Goal: Task Accomplishment & Management: Use online tool/utility

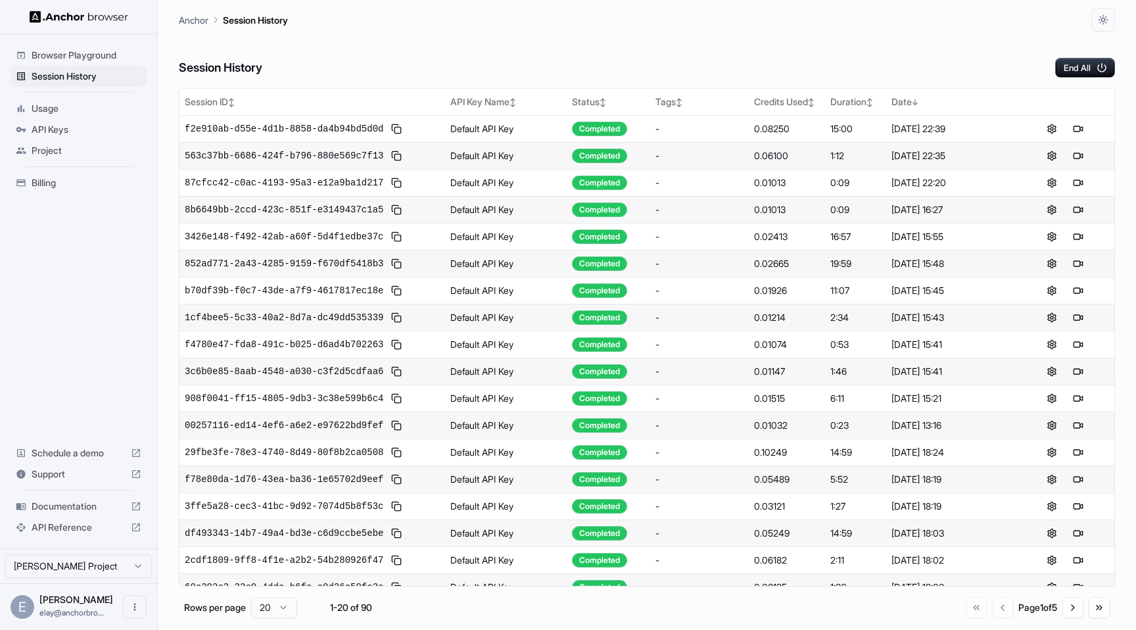
click at [104, 57] on span "Browser Playground" at bounding box center [87, 55] width 110 height 13
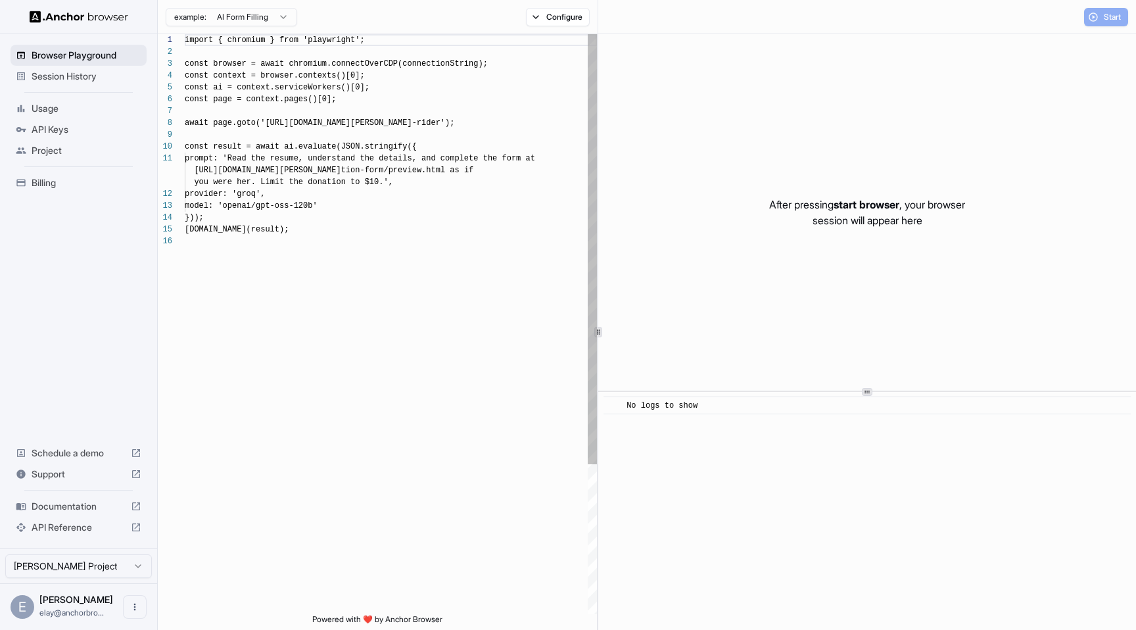
scroll to position [118, 0]
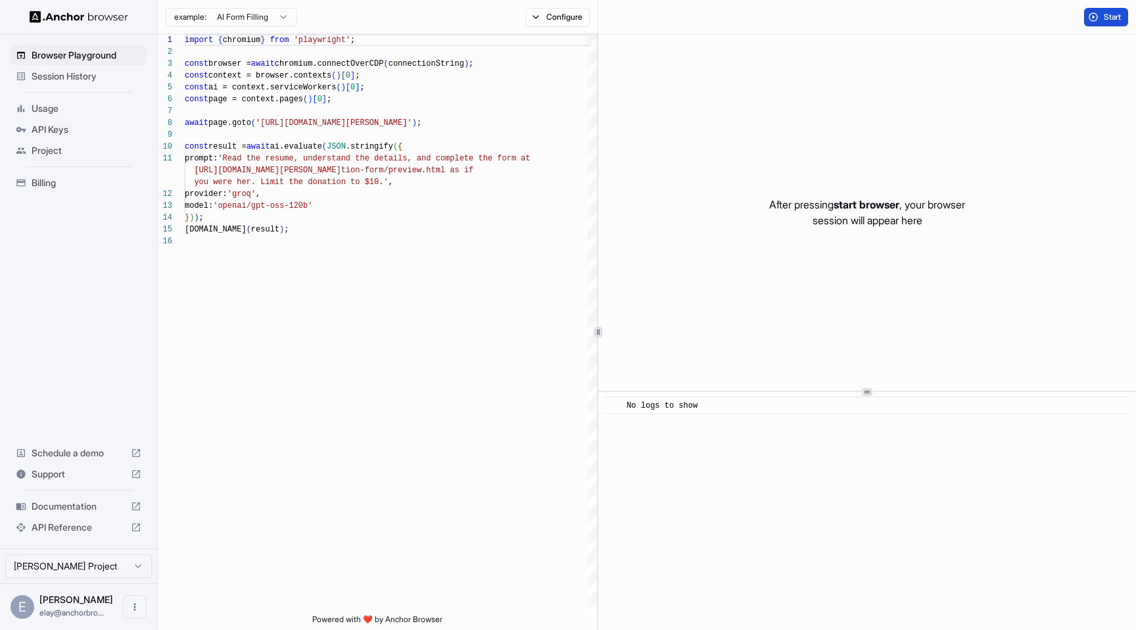
click at [1092, 13] on button "Start" at bounding box center [1106, 17] width 44 height 18
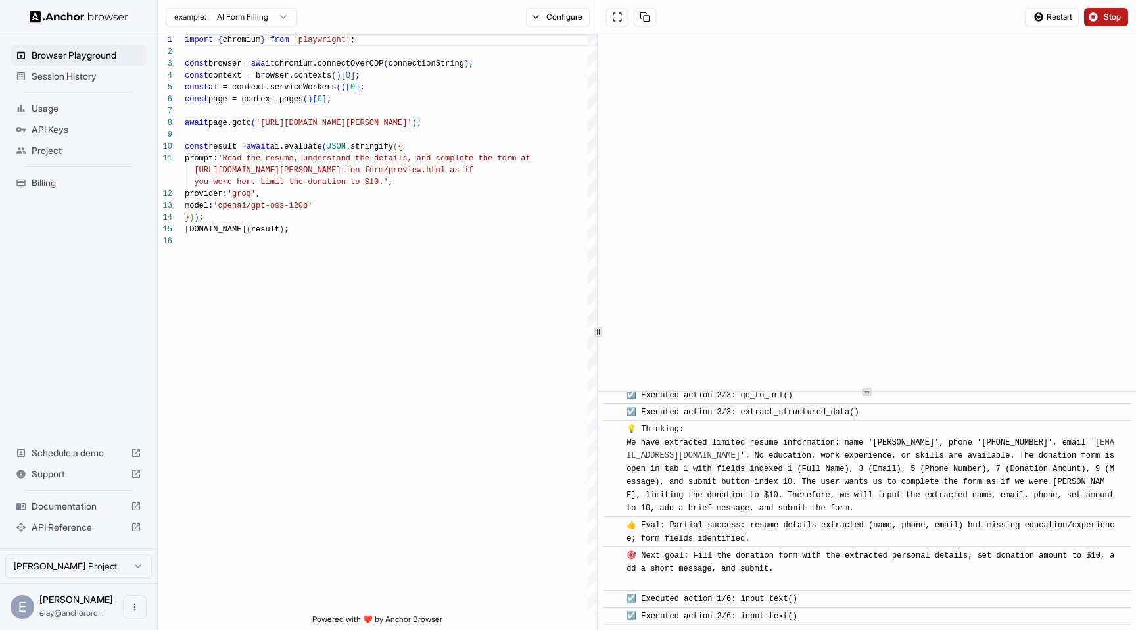
scroll to position [205, 0]
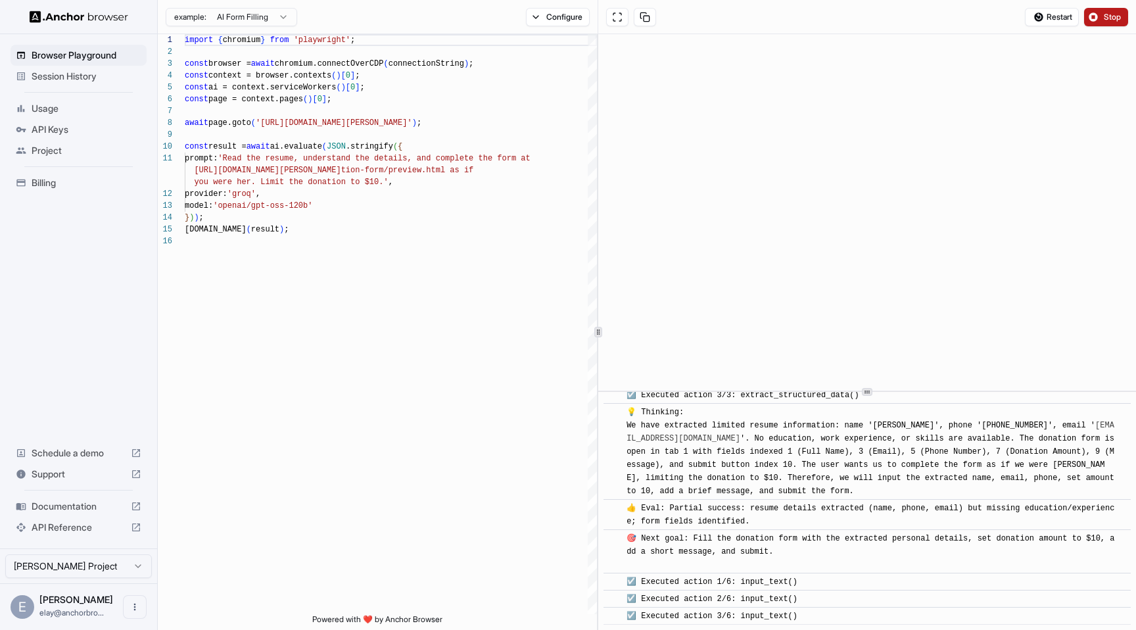
click at [1111, 18] on span "Stop" at bounding box center [1112, 17] width 18 height 11
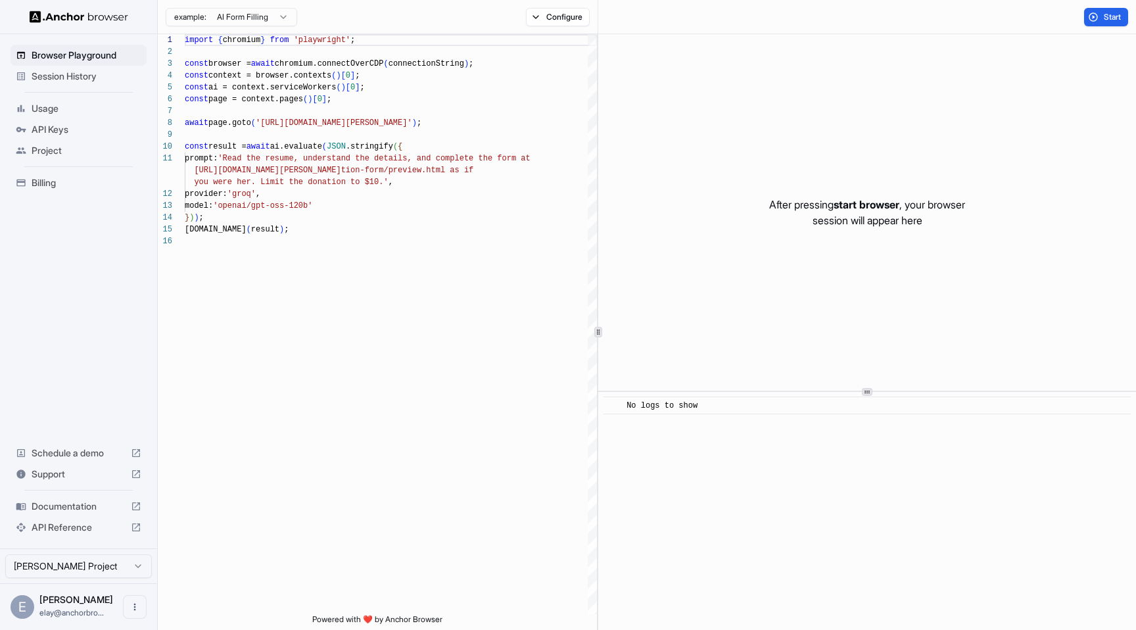
click at [97, 68] on div "Session History" at bounding box center [79, 76] width 136 height 21
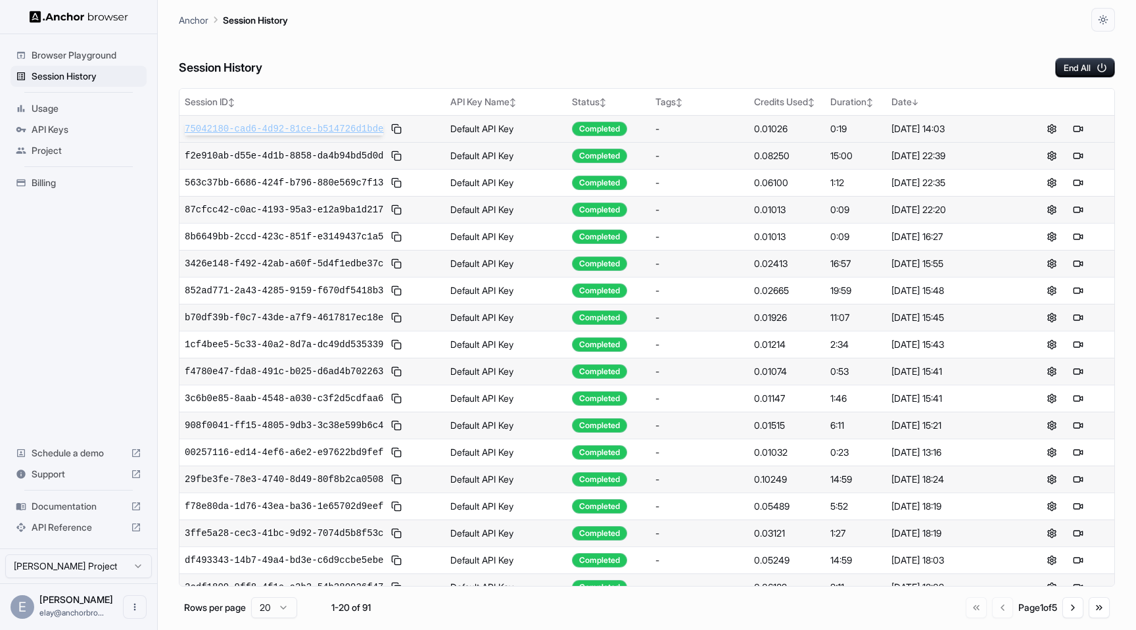
click at [311, 124] on span "75042180-cad6-4d92-81ce-b514726d1bde" at bounding box center [284, 128] width 198 height 13
click at [363, 44] on div "Session History End All" at bounding box center [647, 55] width 936 height 46
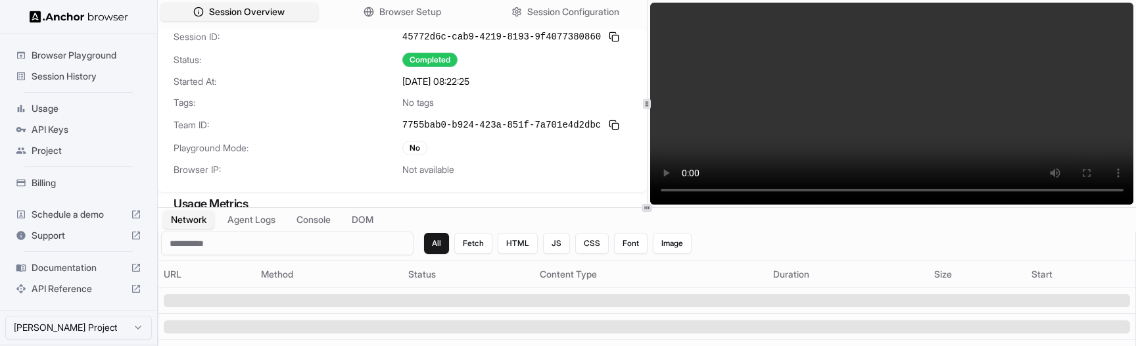
click at [515, 85] on div "9/5/2025, 08:22:25" at bounding box center [516, 81] width 229 height 13
click at [570, 95] on div "Session ID: 45772d6c-cab9-4219-8193-9f4077380860 Status: Completed Started At: …" at bounding box center [402, 110] width 489 height 163
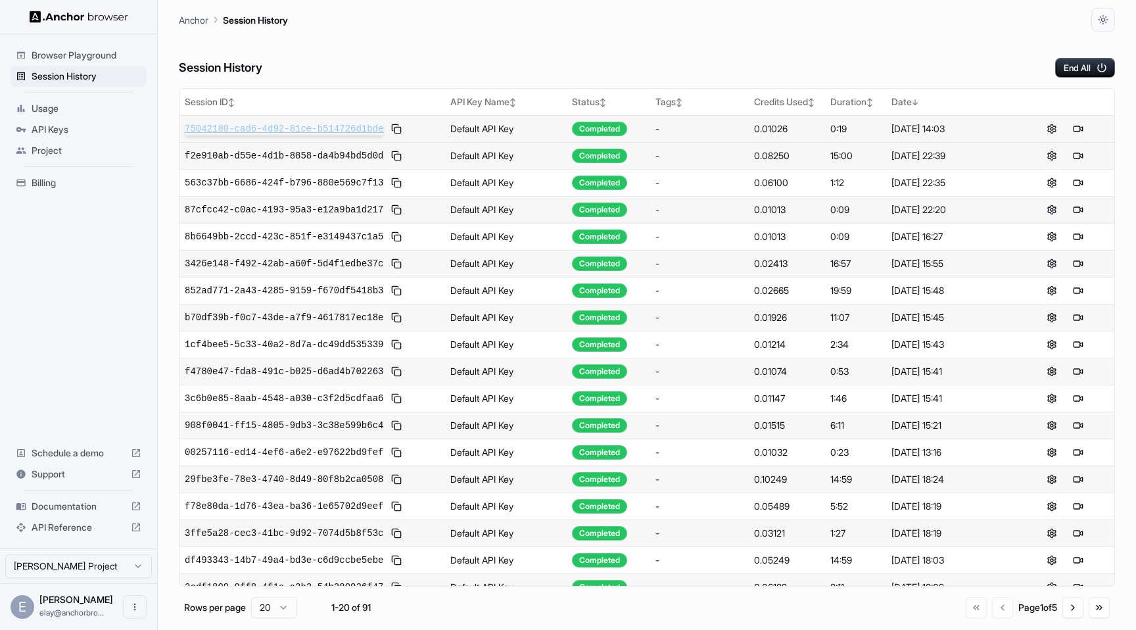
click at [353, 128] on span "75042180-cad6-4d92-81ce-b514726d1bde" at bounding box center [284, 128] width 198 height 13
click at [554, 16] on div "Anchor Session History" at bounding box center [647, 16] width 936 height 32
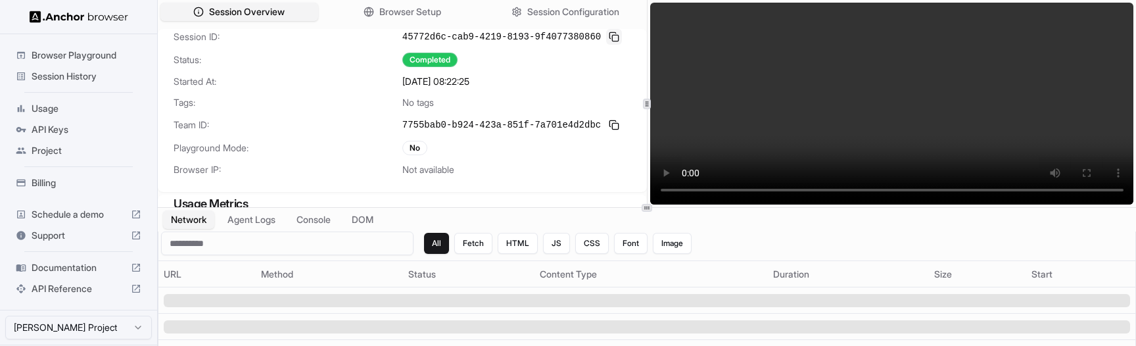
click at [614, 34] on button at bounding box center [614, 37] width 16 height 16
click at [518, 82] on div "9/5/2025, 08:22:25" at bounding box center [516, 81] width 229 height 13
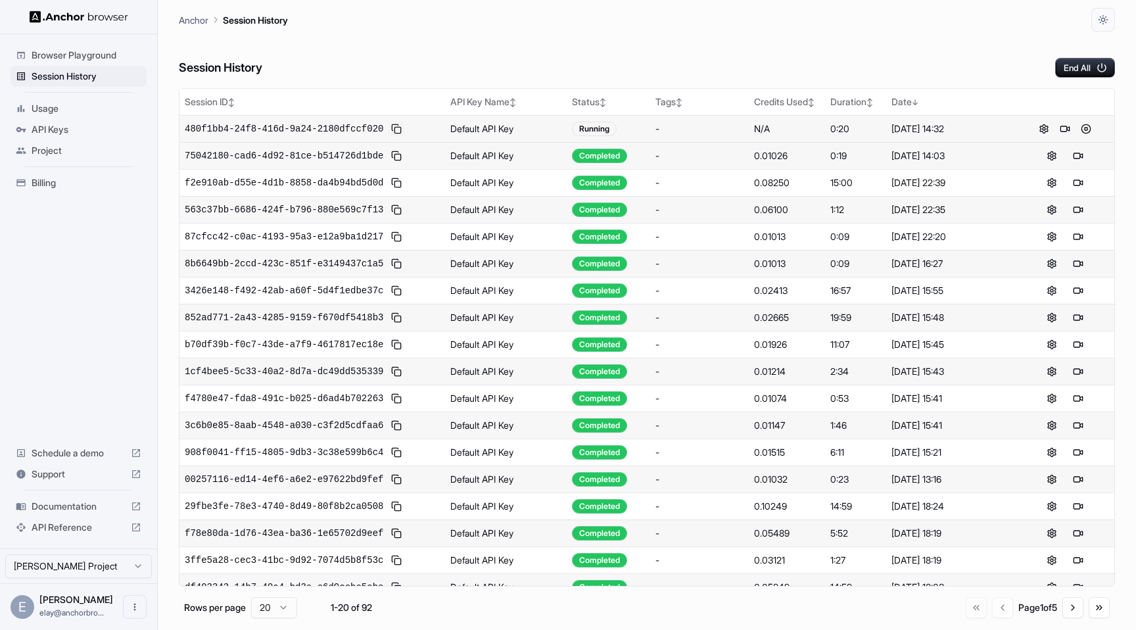
click at [395, 129] on button at bounding box center [396, 129] width 16 height 16
click at [1089, 131] on button at bounding box center [1086, 129] width 16 height 16
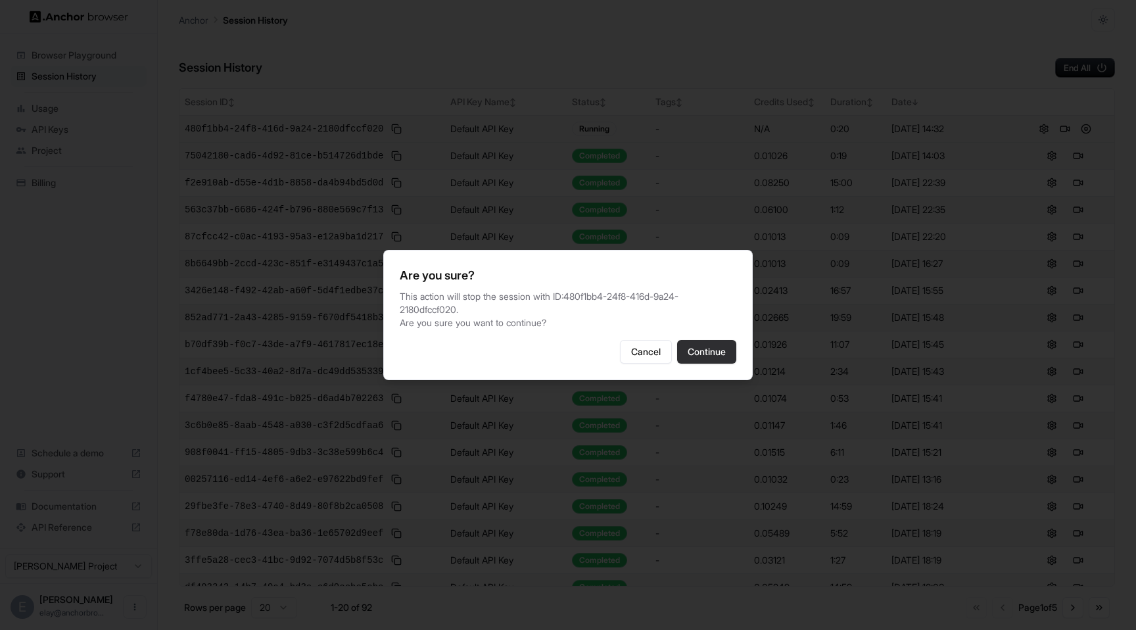
click at [705, 352] on button "Continue" at bounding box center [706, 352] width 59 height 24
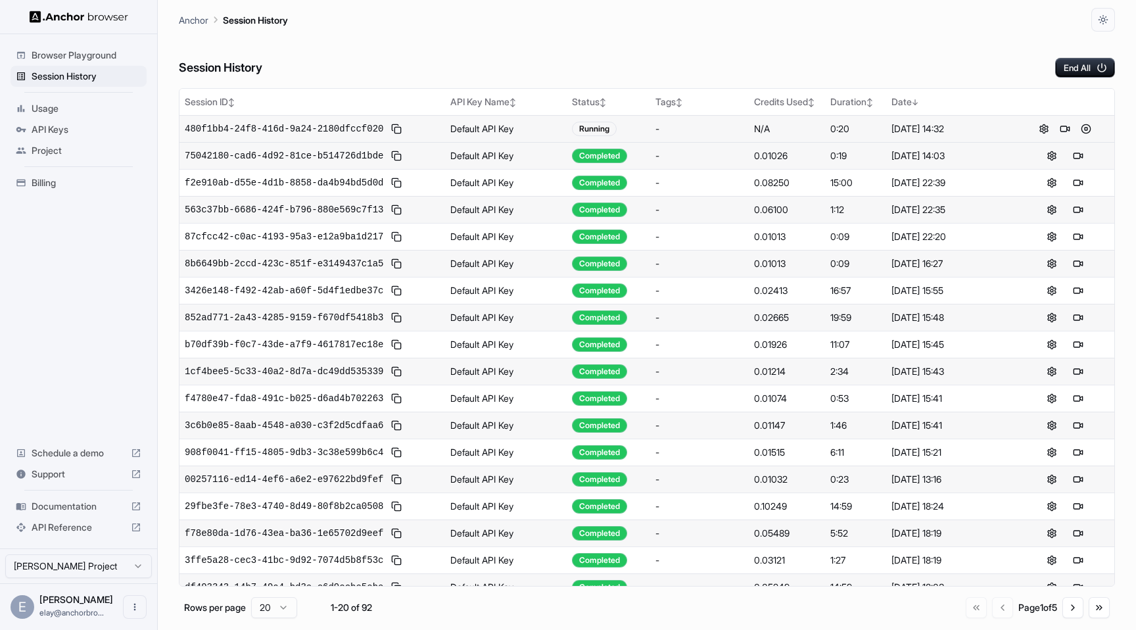
click at [518, 81] on div "Session History End All Session ID ↕ API Key Name ↕ Status ↕ Tags ↕ Credits Use…" at bounding box center [647, 331] width 936 height 598
click at [351, 133] on span "480f1bb4-24f8-416d-9a24-2180dfccf020" at bounding box center [284, 128] width 198 height 13
click at [524, 68] on div "Session History End All" at bounding box center [647, 55] width 936 height 46
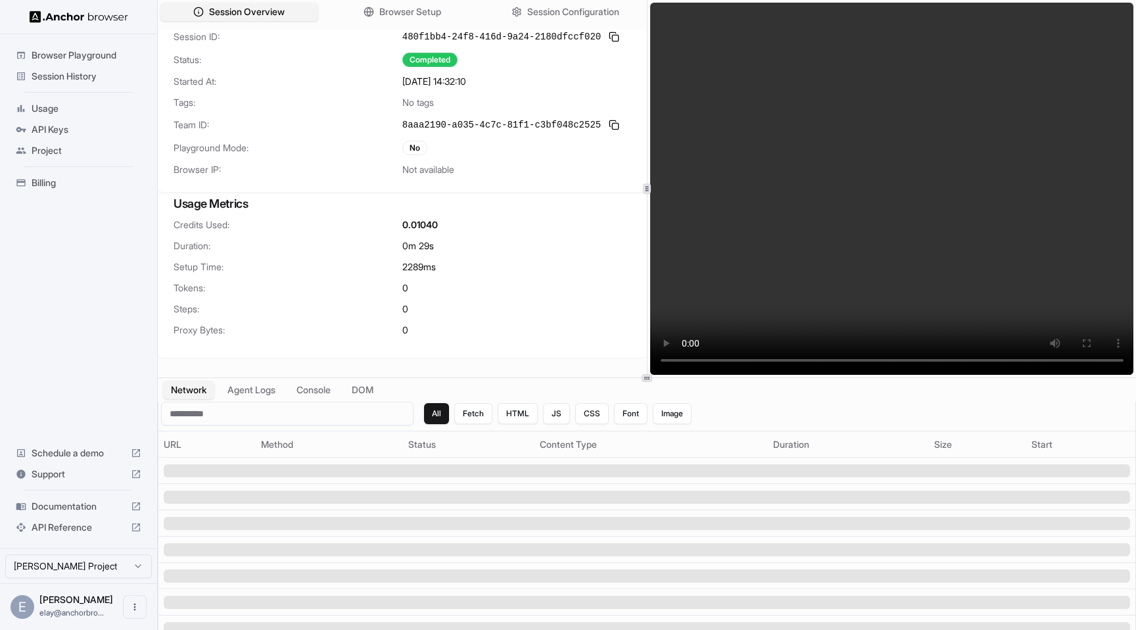
click at [716, 124] on video at bounding box center [892, 189] width 484 height 372
click at [616, 36] on button at bounding box center [614, 37] width 16 height 16
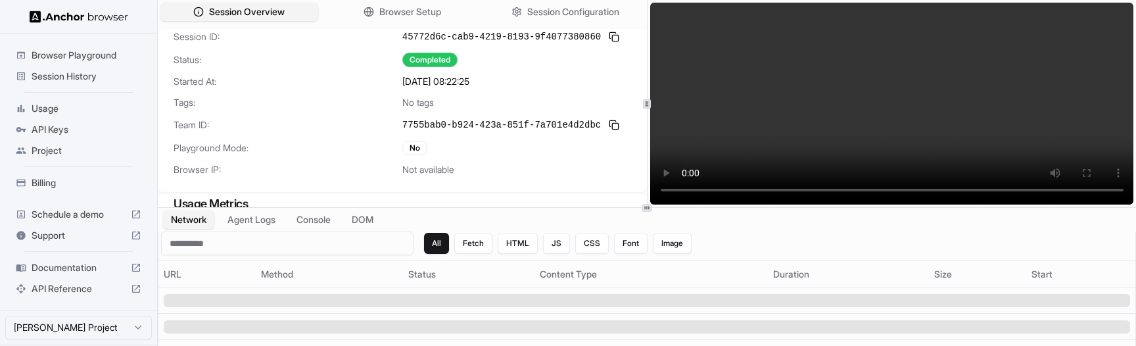
click at [495, 93] on div "Session ID: 45772d6c-cab9-4219-8193-9f4077380860 Status: Completed Started At: …" at bounding box center [402, 110] width 489 height 163
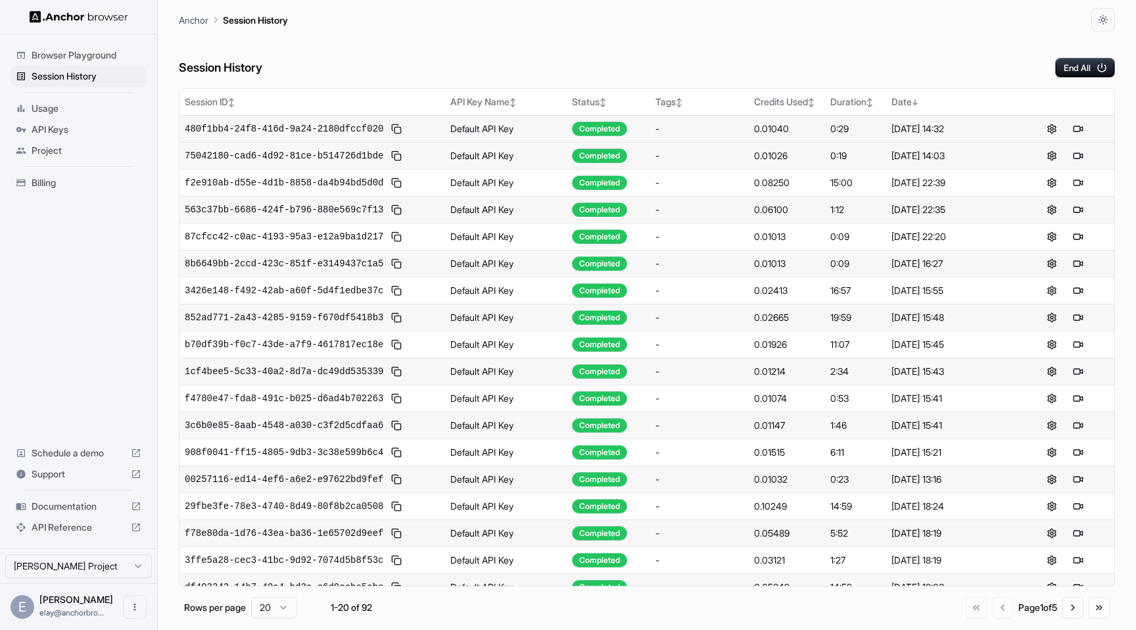
click at [402, 125] on button at bounding box center [396, 129] width 16 height 16
click at [400, 126] on button at bounding box center [396, 129] width 16 height 16
click at [360, 127] on span "480f1bb4-24f8-416d-9a24-2180dfccf020" at bounding box center [284, 128] width 198 height 13
click at [444, 80] on div "Session History End All Session ID ↕ API Key Name ↕ Status ↕ Tags ↕ Credits Use…" at bounding box center [647, 331] width 936 height 598
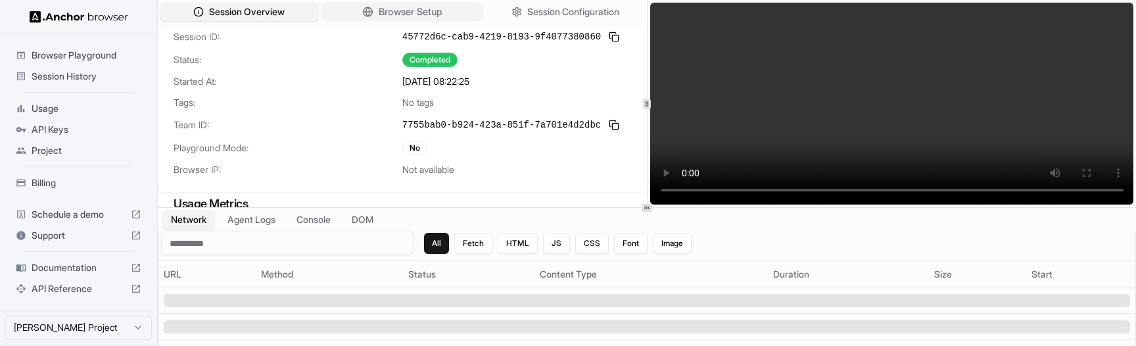
click at [402, 15] on span "Browser Setup" at bounding box center [411, 12] width 64 height 14
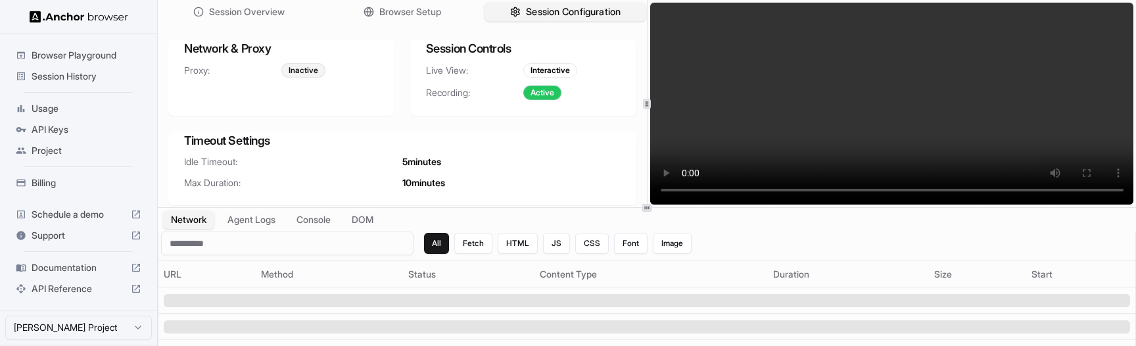
click at [570, 12] on span "Session Configuration" at bounding box center [573, 12] width 95 height 14
click at [506, 43] on h3 "Session Controls" at bounding box center [523, 48] width 195 height 18
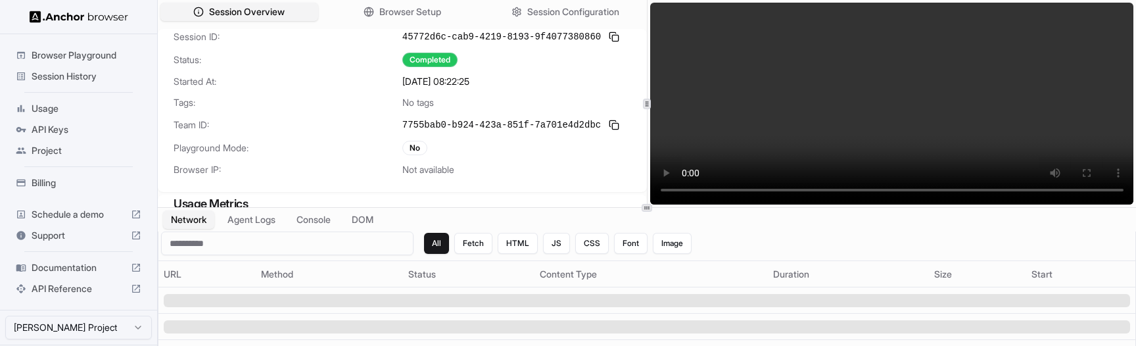
click at [310, 181] on div "Session ID: 45772d6c-cab9-4219-8193-9f4077380860 Status: Completed Started At: …" at bounding box center [402, 110] width 489 height 163
click at [612, 38] on button at bounding box center [614, 37] width 16 height 16
click at [614, 35] on button at bounding box center [614, 37] width 16 height 16
click at [605, 98] on div "No tags" at bounding box center [516, 102] width 229 height 13
click at [610, 34] on button at bounding box center [614, 37] width 16 height 16
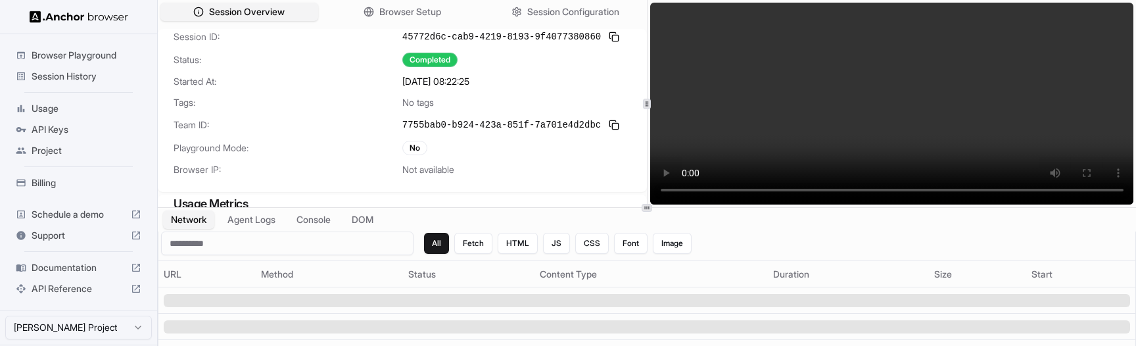
click at [463, 79] on span "9/5/2025, 08:22:25" at bounding box center [435, 81] width 67 height 13
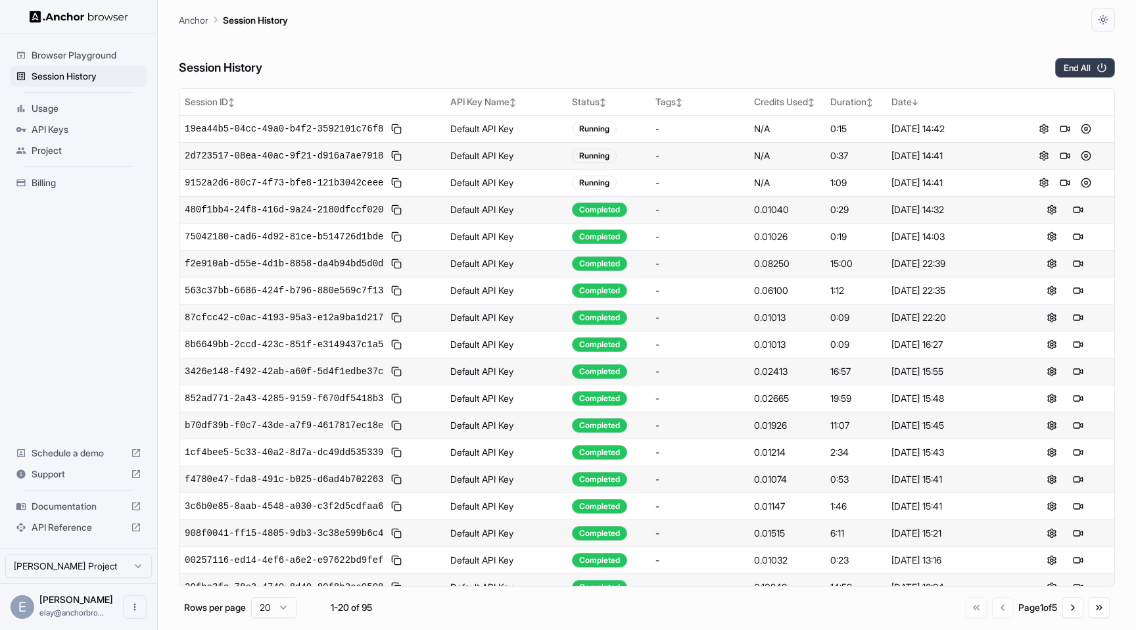
click at [1077, 66] on button "End All" at bounding box center [1085, 68] width 60 height 20
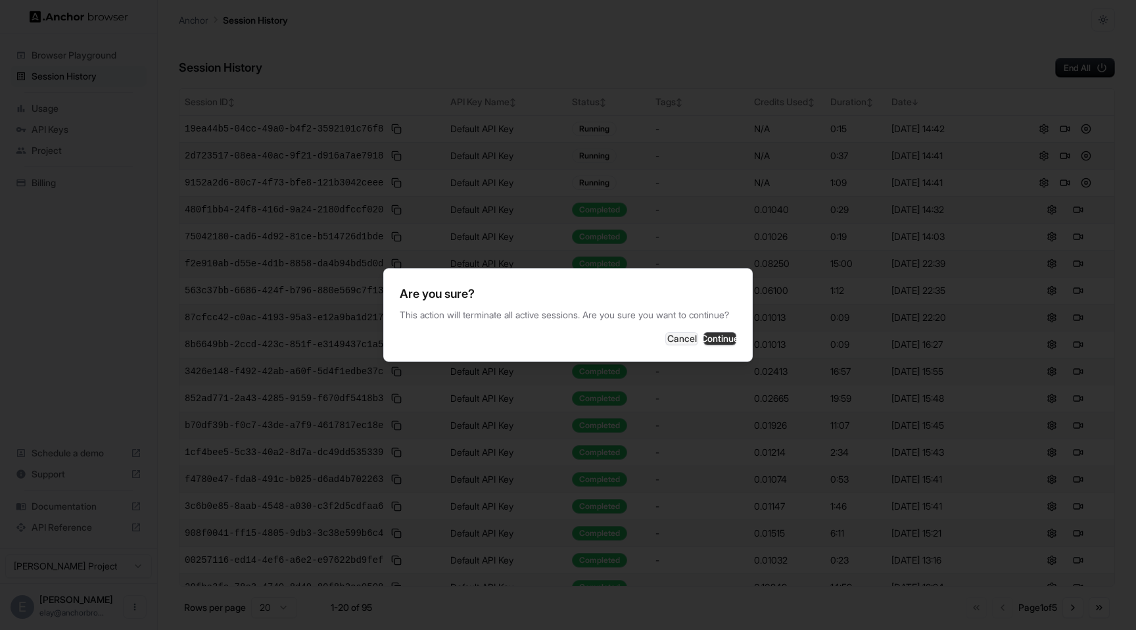
click at [708, 345] on button "Continue" at bounding box center [719, 338] width 33 height 13
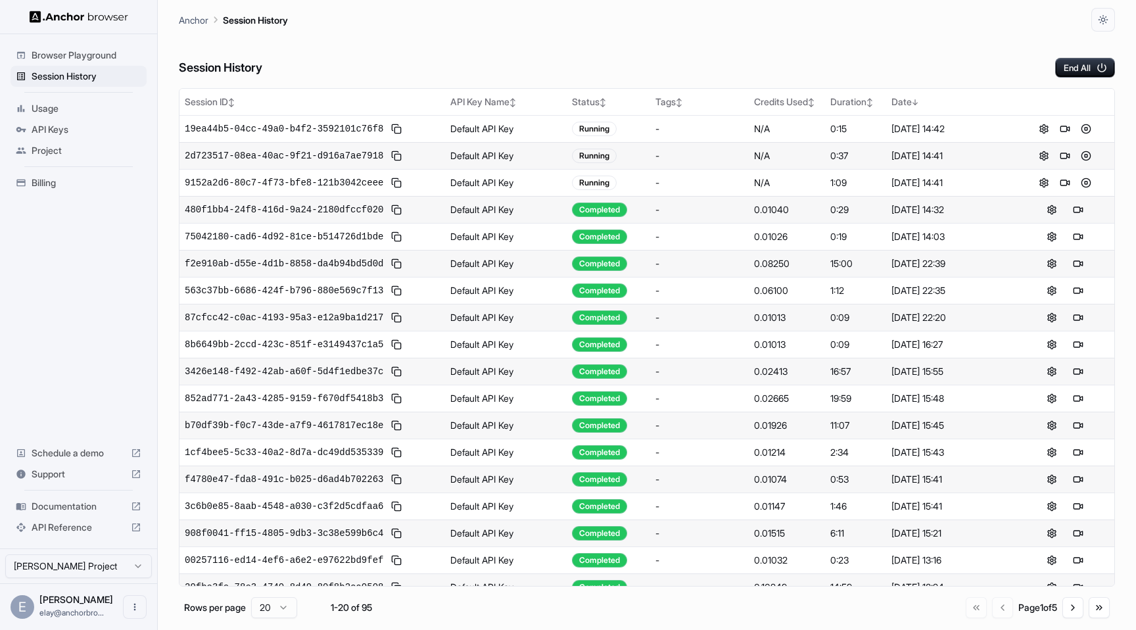
click at [702, 34] on div "Session History End All" at bounding box center [647, 55] width 936 height 46
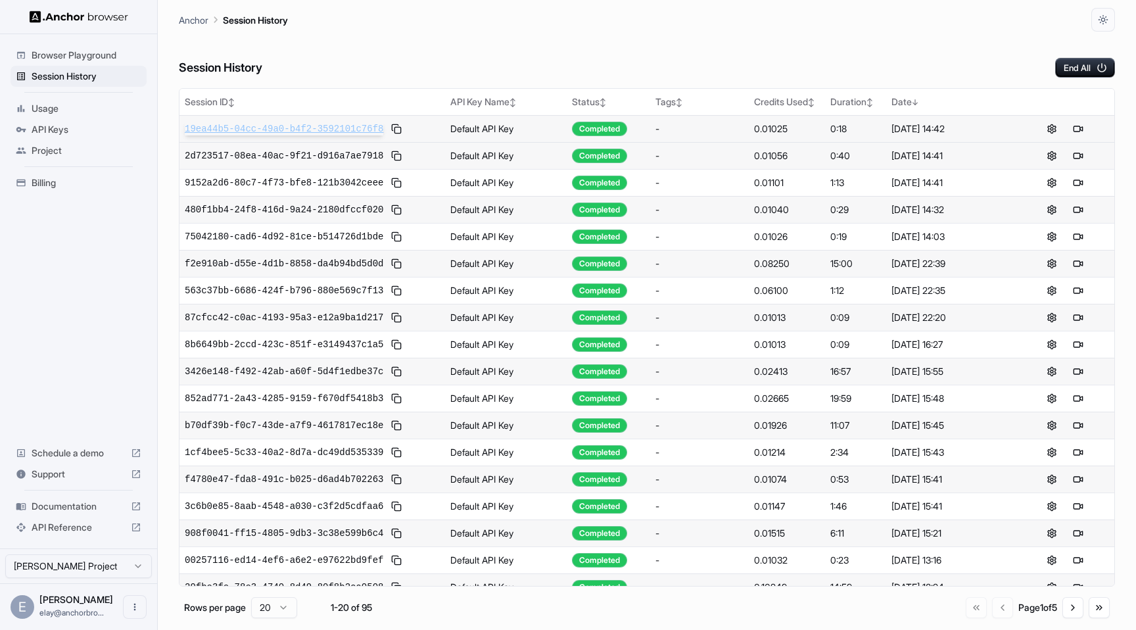
click at [364, 129] on span "19ea44b5-04cc-49a0-b4f2-3592101c76f8" at bounding box center [284, 128] width 198 height 13
click at [358, 154] on span "2d723517-08ea-40ac-9f21-d916a7ae7918" at bounding box center [284, 155] width 198 height 13
click at [365, 181] on span "9152a2d6-80c7-4f73-bfe8-121b3042ceee" at bounding box center [284, 182] width 198 height 13
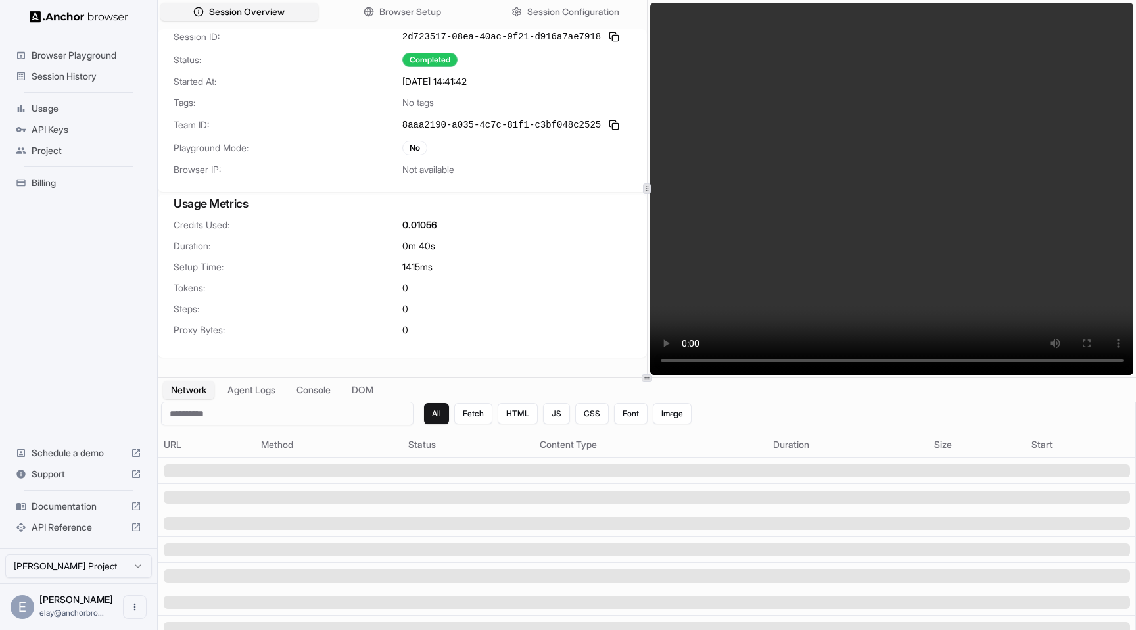
click at [384, 207] on h3 "Usage Metrics" at bounding box center [401, 204] width 457 height 18
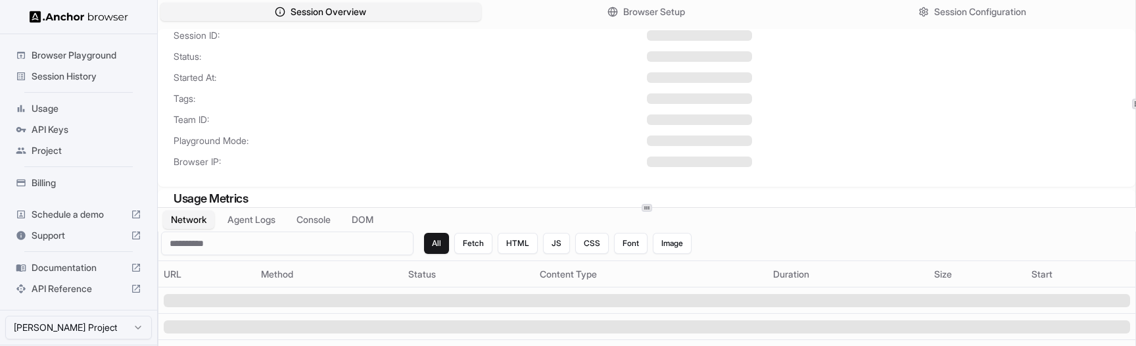
click at [559, 68] on div "Session ID: Status: Started At: Tags: Team ID: Playground Mode: Browser IP:" at bounding box center [646, 106] width 977 height 155
click at [511, 83] on span "Started At:" at bounding box center [409, 77] width 473 height 13
click at [434, 104] on span "Tags:" at bounding box center [409, 98] width 473 height 13
click at [470, 78] on span "Started At:" at bounding box center [409, 77] width 473 height 13
click at [484, 59] on span "Status:" at bounding box center [409, 56] width 473 height 13
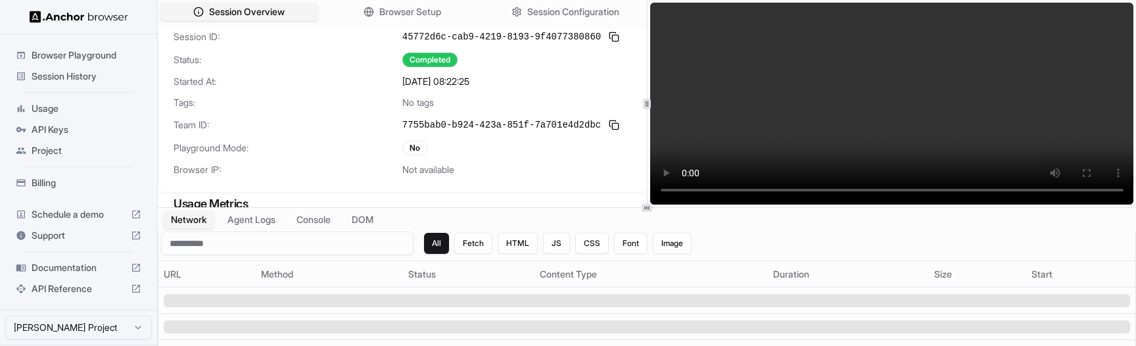
click at [446, 85] on span "[DATE] 08:22:25" at bounding box center [435, 81] width 67 height 13
click at [471, 242] on button "Fetch" at bounding box center [473, 243] width 38 height 21
click at [540, 252] on div "All Fetch HTML JS CSS Font Image" at bounding box center [557, 243] width 267 height 21
click at [519, 250] on button "HTML" at bounding box center [517, 243] width 40 height 21
click at [434, 245] on button "All" at bounding box center [437, 243] width 26 height 21
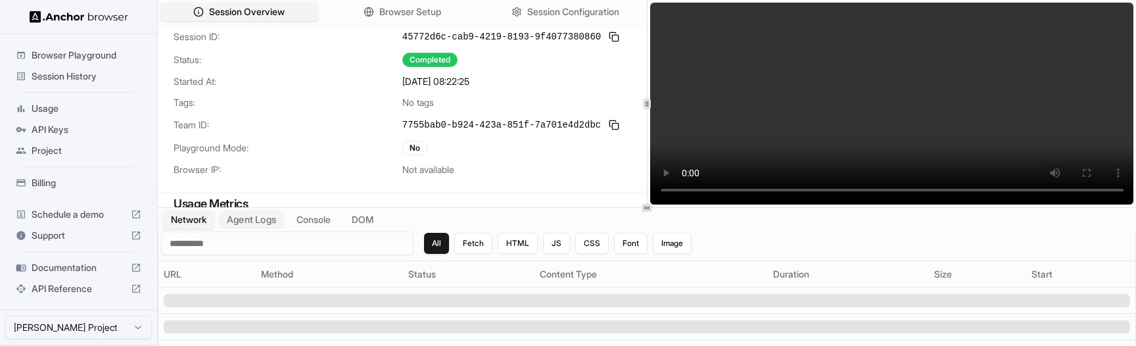
click at [246, 221] on button "Agent Logs" at bounding box center [252, 219] width 66 height 19
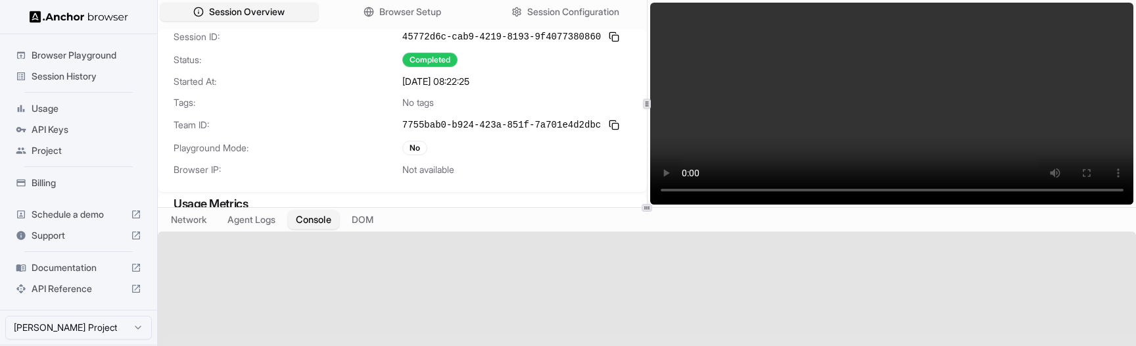
click at [324, 224] on button "Console" at bounding box center [313, 219] width 51 height 19
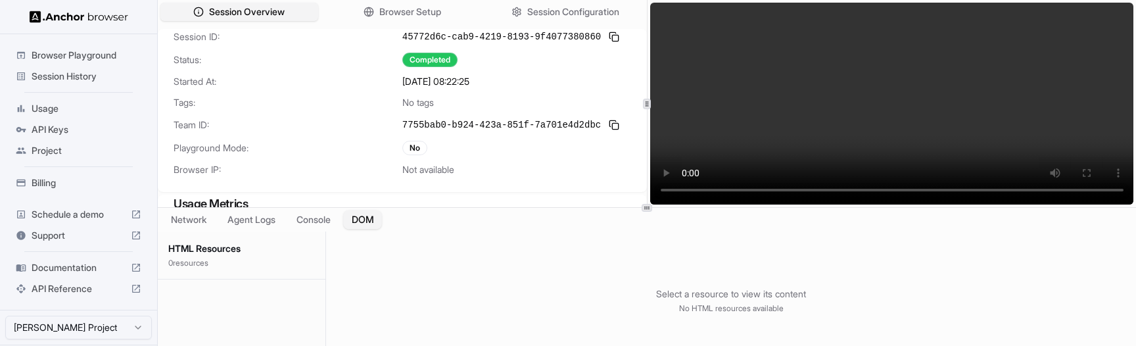
click at [366, 221] on button "DOM" at bounding box center [362, 219] width 39 height 19
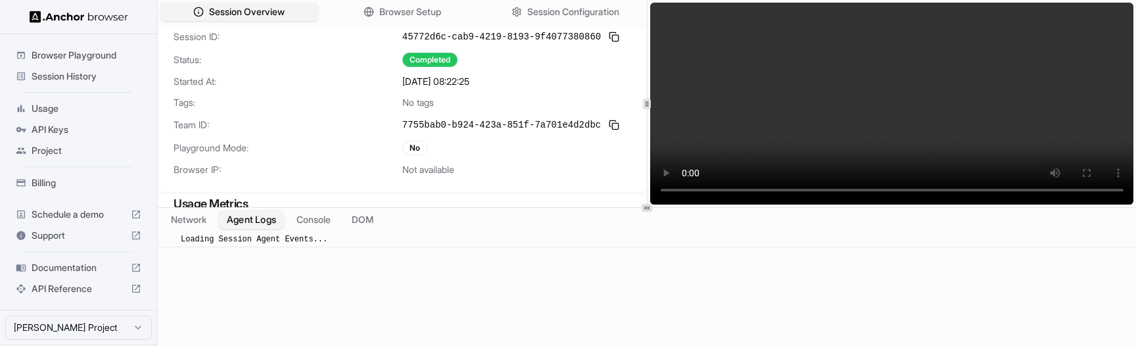
click at [268, 220] on button "Agent Logs" at bounding box center [252, 219] width 66 height 19
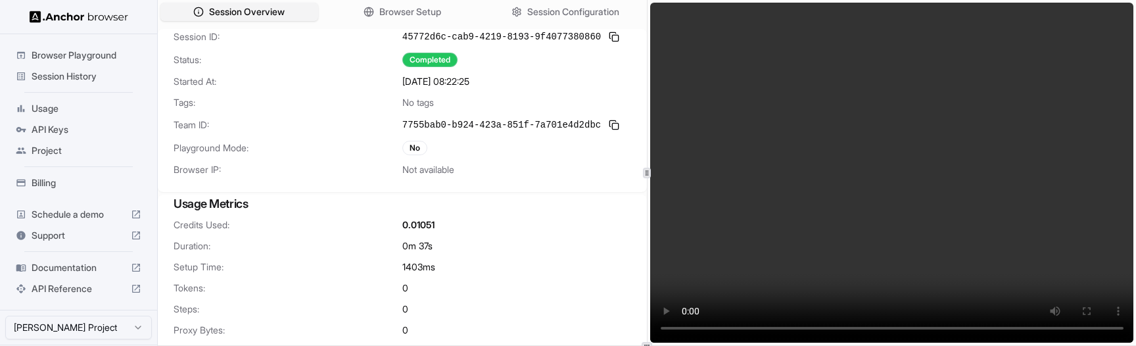
click at [638, 345] on html "Browser Playground Session History Usage API Keys Project Billing Schedule a de…" at bounding box center [568, 173] width 1136 height 346
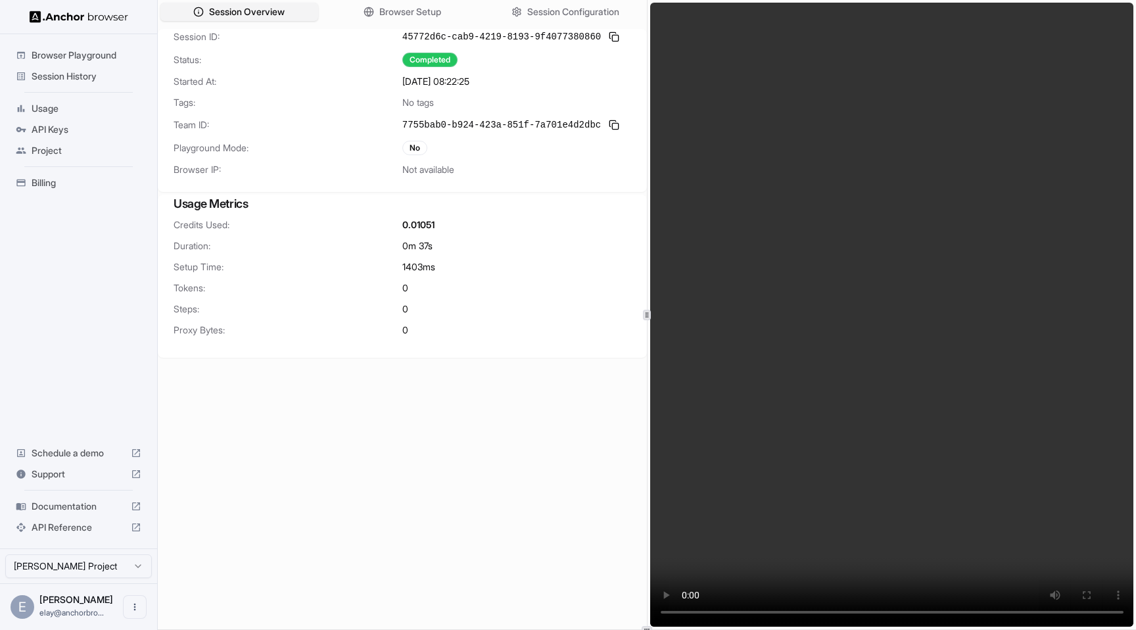
drag, startPoint x: 646, startPoint y: 314, endPoint x: 762, endPoint y: 331, distance: 116.9
click at [771, 331] on div "Session Overview Browser Setup Session Configuration Session ID: 45772d6c-cab9-…" at bounding box center [647, 314] width 978 height 629
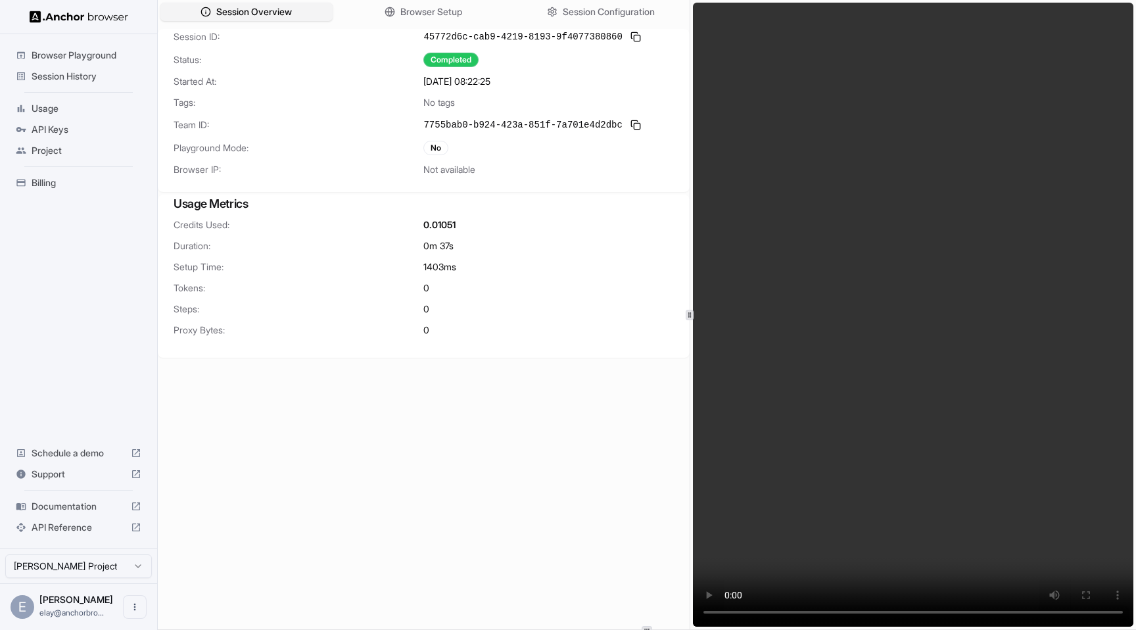
click at [689, 345] on div at bounding box center [689, 314] width 1 height 629
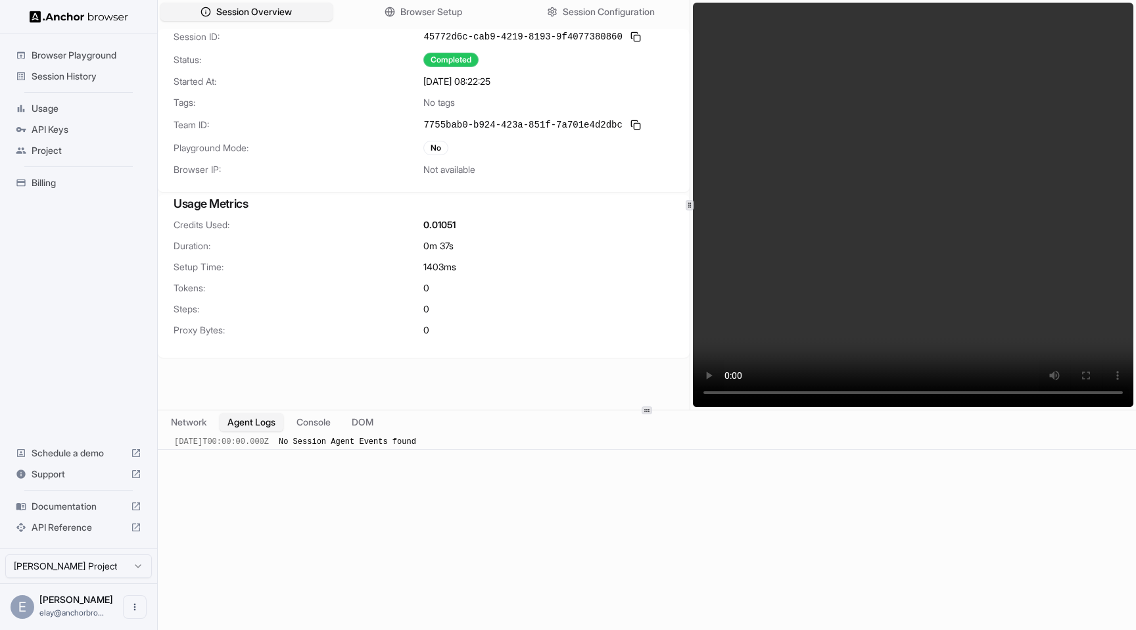
click at [627, 345] on div at bounding box center [647, 409] width 978 height 1
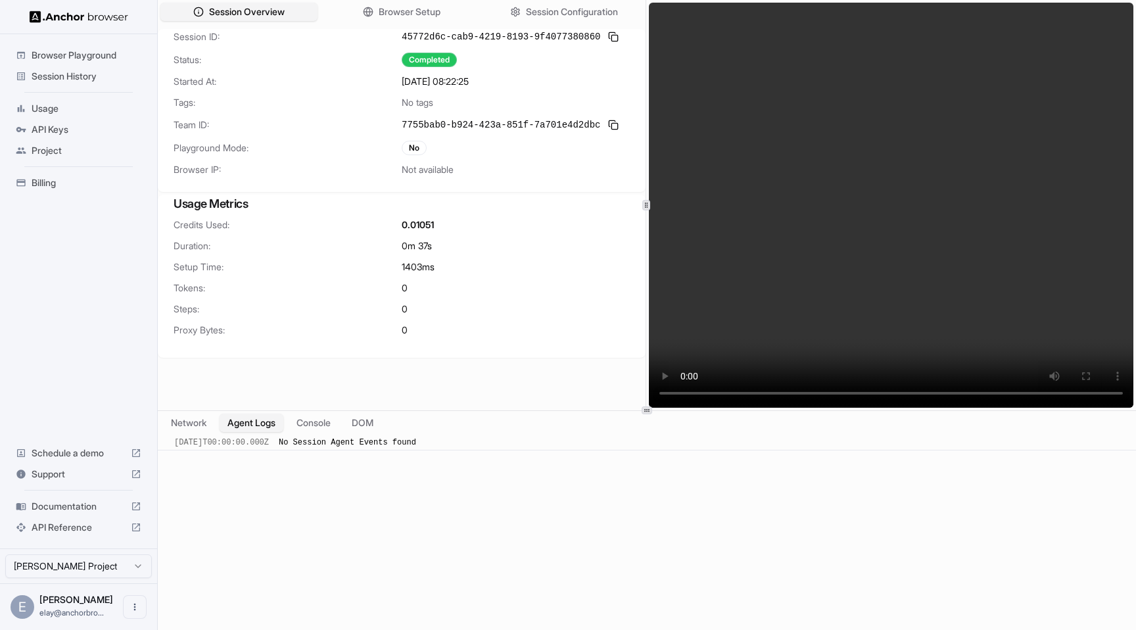
click at [645, 193] on div at bounding box center [645, 205] width 1 height 410
